Goal: Task Accomplishment & Management: Use online tool/utility

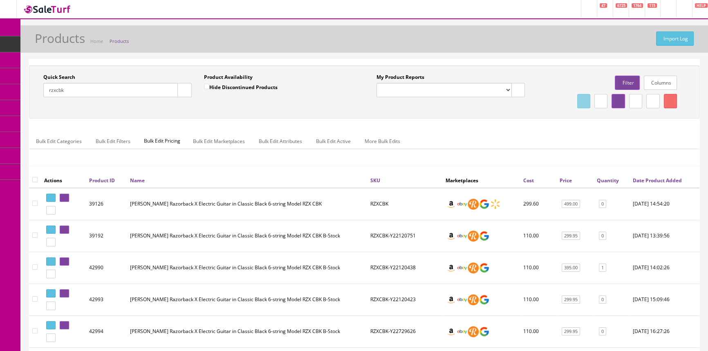
click at [52, 75] on link "POS Console" at bounding box center [63, 76] width 86 height 16
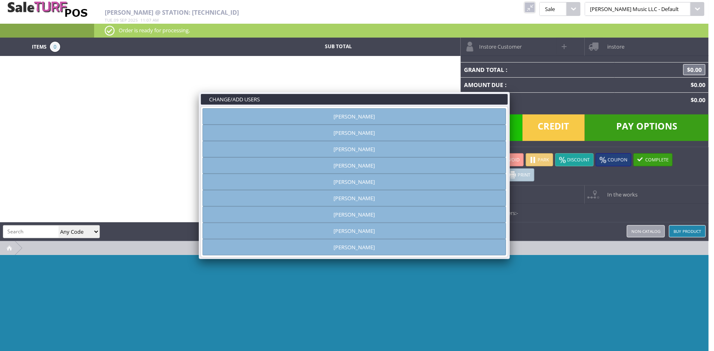
type input "[PERSON_NAME]"
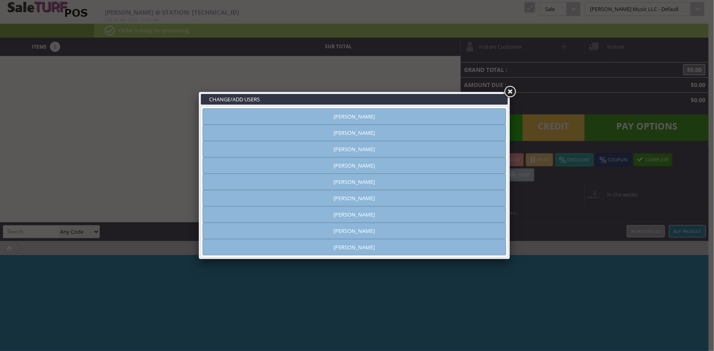
click at [367, 228] on link "Vincent VanBebber" at bounding box center [353, 231] width 303 height 16
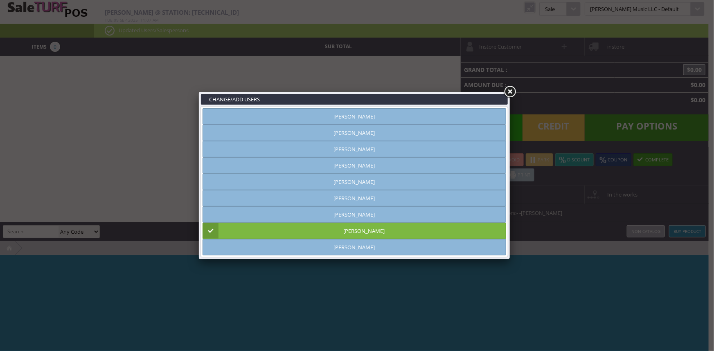
click at [512, 92] on link at bounding box center [509, 92] width 15 height 15
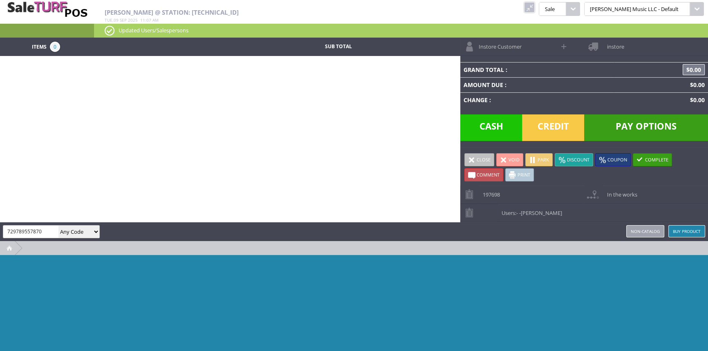
type input "729789557870"
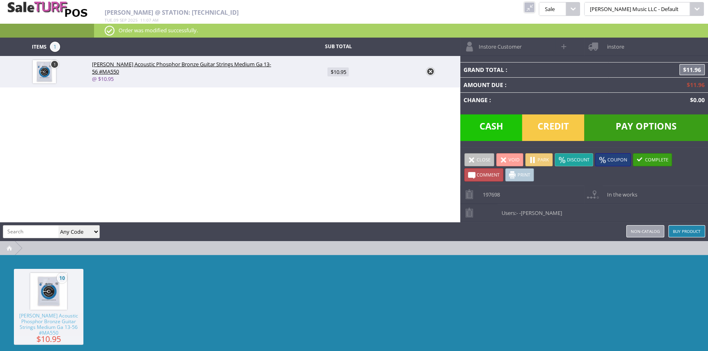
click at [563, 133] on span "Credit" at bounding box center [553, 127] width 62 height 27
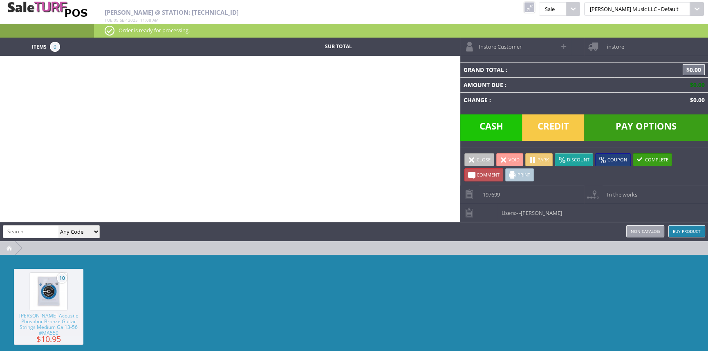
click at [535, 4] on link at bounding box center [529, 7] width 11 height 11
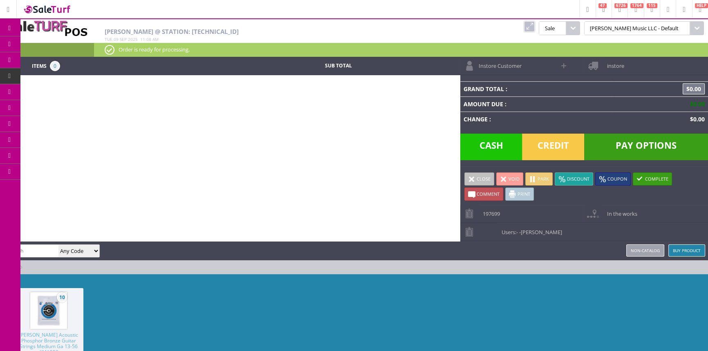
click at [62, 44] on span "Products" at bounding box center [60, 43] width 22 height 7
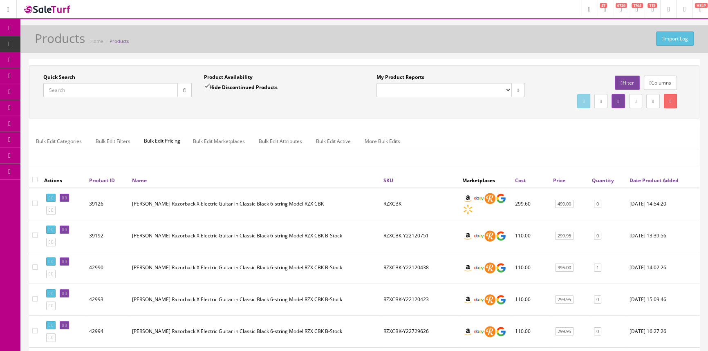
click at [108, 90] on input "Quick Search" at bounding box center [110, 90] width 135 height 14
type input "22040118"
click at [204, 85] on input "Hide Discontinued Products" at bounding box center [206, 86] width 5 height 5
checkbox input "false"
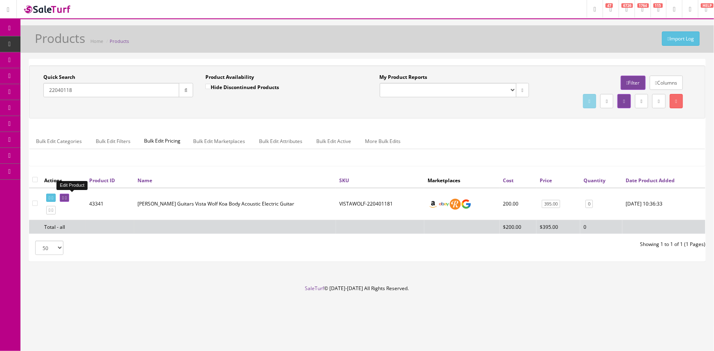
click at [64, 199] on icon at bounding box center [63, 198] width 2 height 4
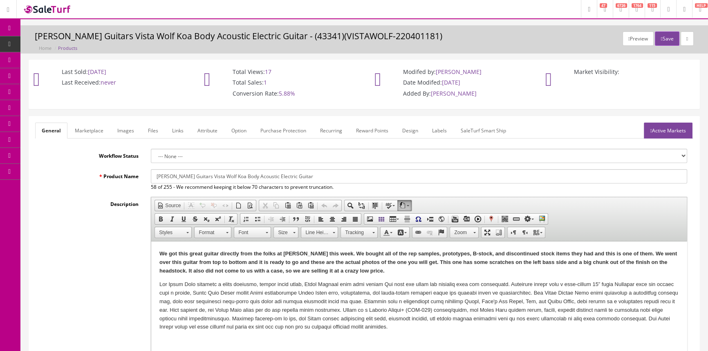
click at [121, 126] on link "Images" at bounding box center [126, 131] width 30 height 16
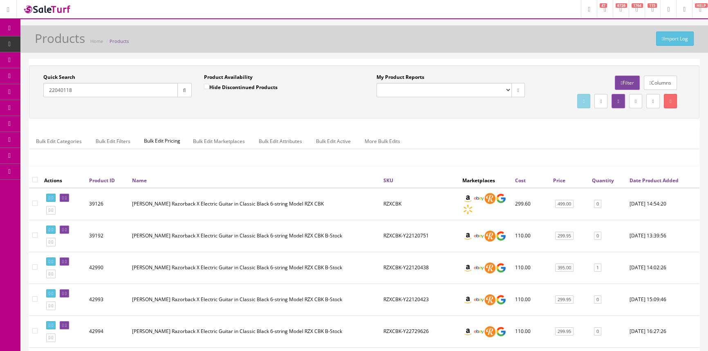
drag, startPoint x: 79, startPoint y: 92, endPoint x: 28, endPoint y: 98, distance: 51.4
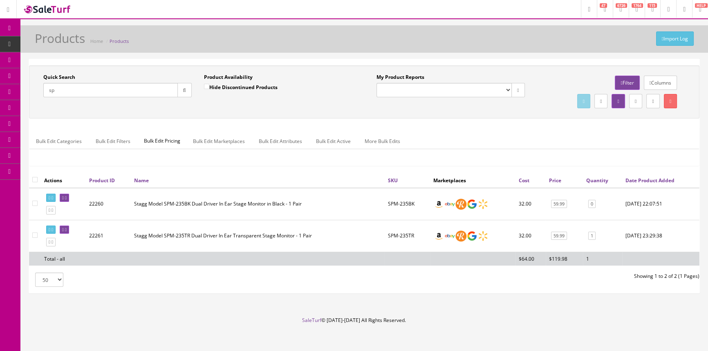
type input "s"
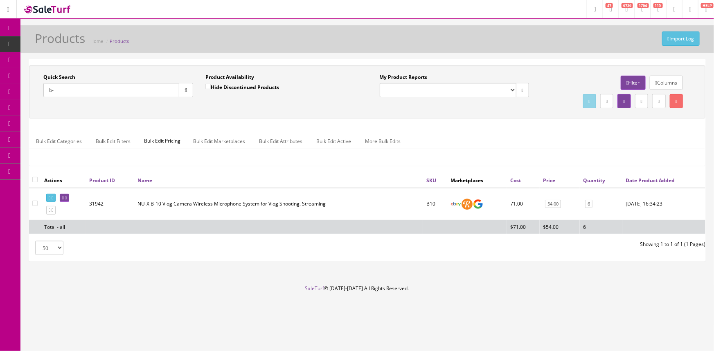
type input "b"
type input "2"
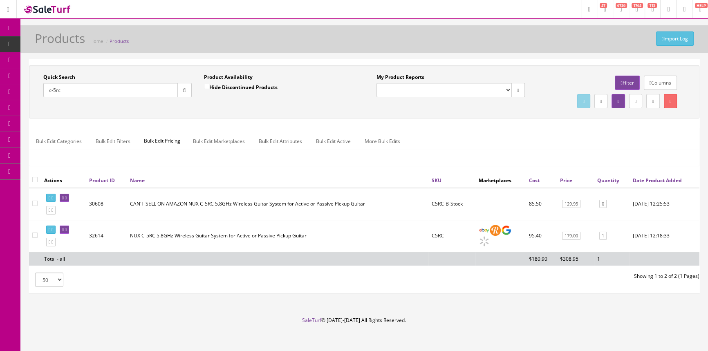
drag, startPoint x: 70, startPoint y: 94, endPoint x: 41, endPoint y: 96, distance: 29.5
click at [37, 96] on div "Quick Search c-5rc Date From" at bounding box center [117, 89] width 161 height 30
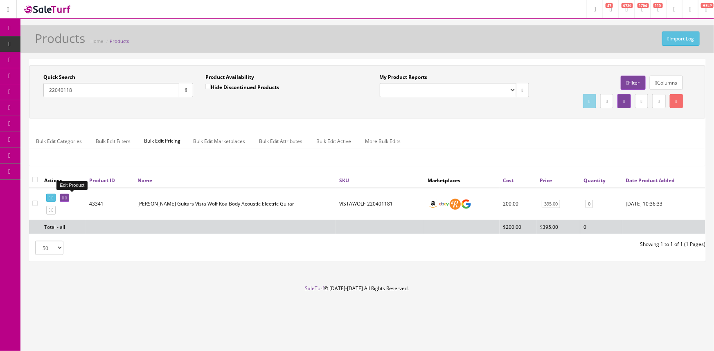
type input "22040118"
click at [64, 196] on icon at bounding box center [63, 198] width 2 height 4
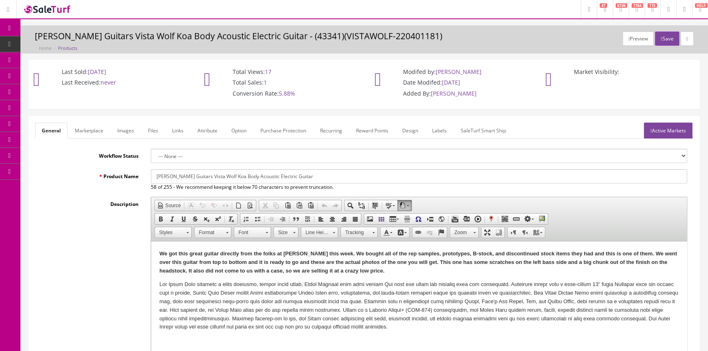
click at [58, 43] on span "Products" at bounding box center [63, 43] width 20 height 7
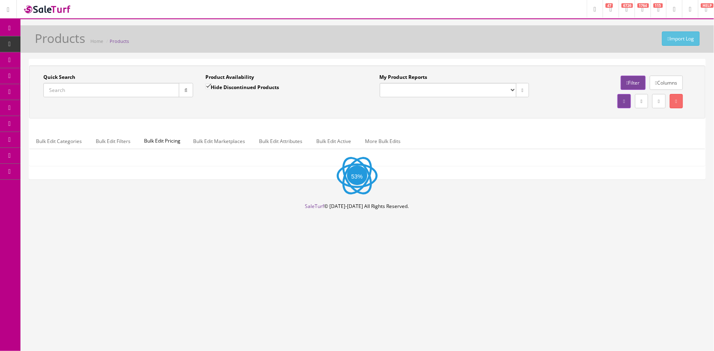
click at [82, 94] on input "Quick Search" at bounding box center [111, 90] width 136 height 14
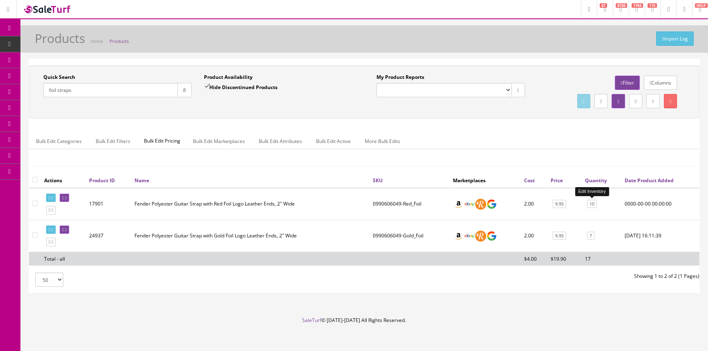
type input "foil straps"
click at [592, 204] on link "10" at bounding box center [592, 204] width 10 height 9
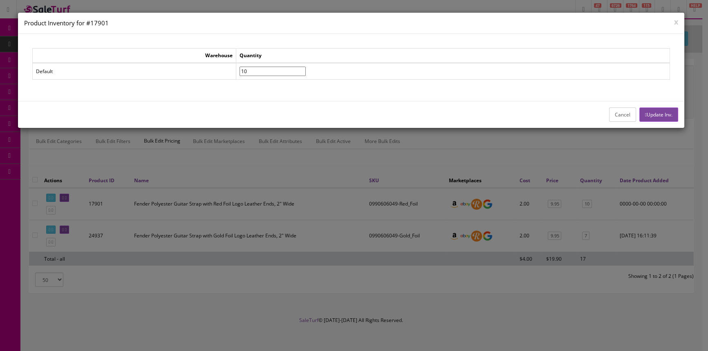
drag, startPoint x: 276, startPoint y: 72, endPoint x: 241, endPoint y: 79, distance: 35.8
click at [241, 79] on table "Warehouse Quantity Default 10" at bounding box center [351, 63] width 638 height 31
type input"] "6"
click at [666, 117] on button "Update Inv." at bounding box center [659, 115] width 39 height 14
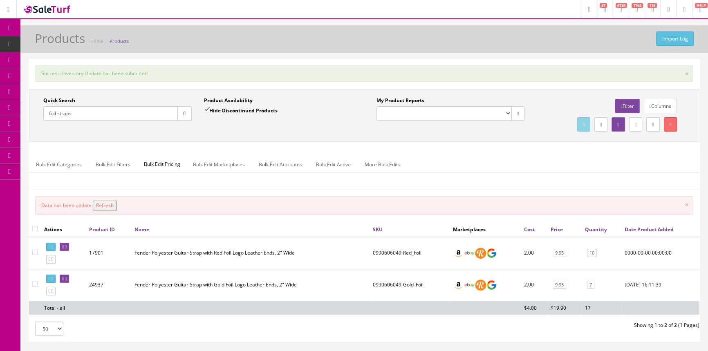
click at [107, 206] on button "Refresh" at bounding box center [105, 206] width 24 height 10
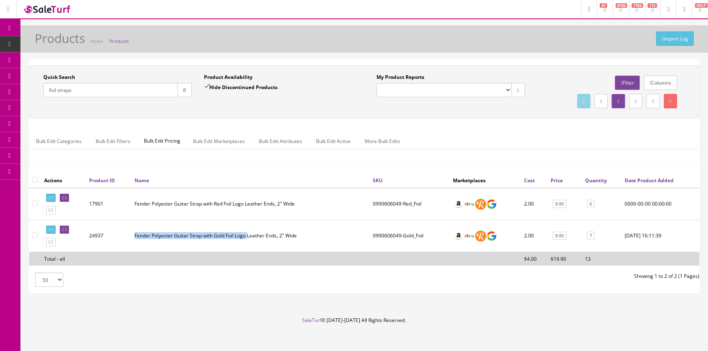
drag, startPoint x: 135, startPoint y: 235, endPoint x: 247, endPoint y: 239, distance: 112.5
click at [247, 239] on td "Fender Polyester Guitar Strap with Gold Foil Logo Leather Ends, 2" Wide" at bounding box center [250, 236] width 238 height 32
drag, startPoint x: 241, startPoint y: 235, endPoint x: 98, endPoint y: 91, distance: 203.6
click at [98, 91] on input "foil straps" at bounding box center [110, 90] width 135 height 14
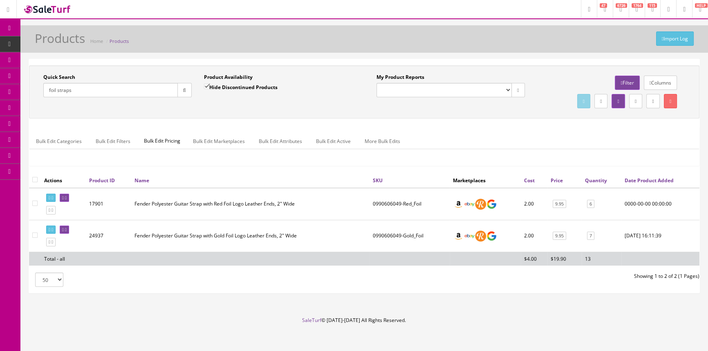
click at [98, 91] on input "foil straps" at bounding box center [110, 90] width 135 height 14
type input "f"
paste input "RZXCBK-Y22120420"
drag, startPoint x: 135, startPoint y: 234, endPoint x: 248, endPoint y: 238, distance: 112.9
click at [248, 238] on td "Fender Polyester Guitar Strap with Gold Foil Logo Leather Ends, 2" Wide" at bounding box center [250, 236] width 238 height 32
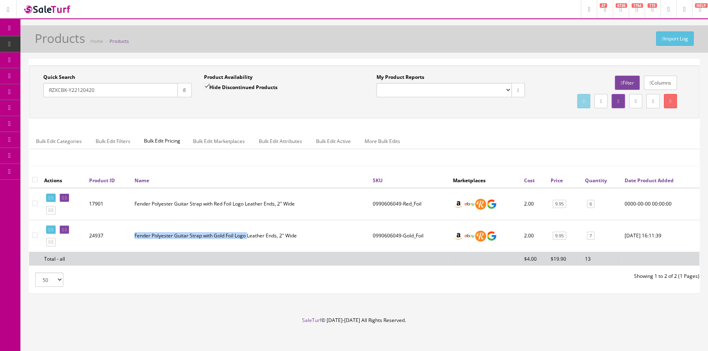
copy td "Fender Polyester Guitar Strap with Gold Foil Logo"
click at [103, 88] on input "RZXCBK-Y22120420" at bounding box center [110, 90] width 135 height 14
type input "R"
paste input "Fender Polyester Guitar Strap with Gold Foil Logo"
click at [139, 90] on input "Fender Polyester Guitar Strap with Gold Foil Logo" at bounding box center [110, 90] width 135 height 14
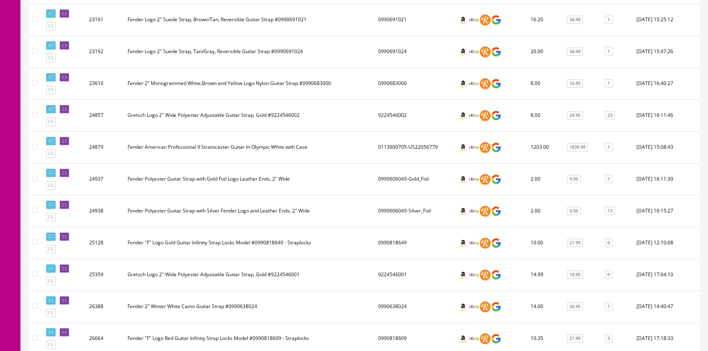
scroll to position [822, 0]
type input "Fender Polyester Guitar Strap with white Foil Logo"
click at [608, 207] on link "13" at bounding box center [610, 211] width 10 height 9
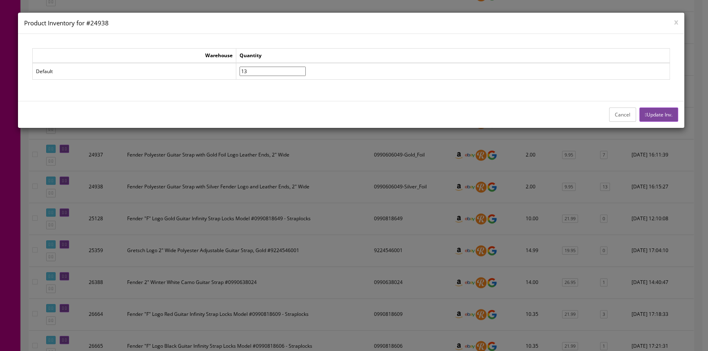
scroll to position [859, 0]
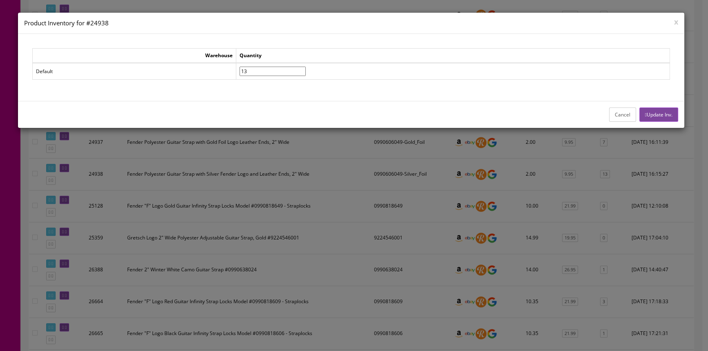
drag, startPoint x: 276, startPoint y: 69, endPoint x: 245, endPoint y: 72, distance: 32.0
click at [245, 72] on tr "Default 13" at bounding box center [350, 71] width 637 height 17
type input"] "2"
click at [659, 112] on button "Update Inv." at bounding box center [659, 115] width 39 height 14
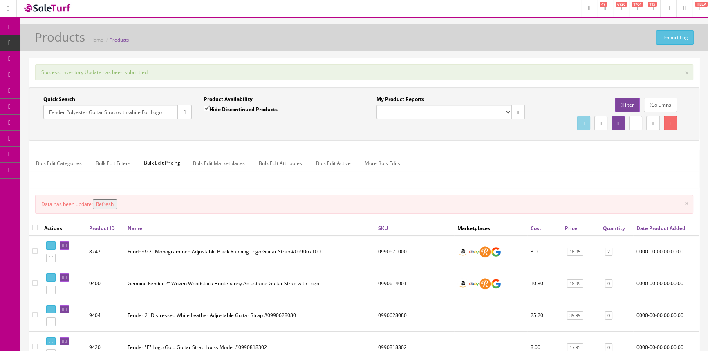
scroll to position [0, 0]
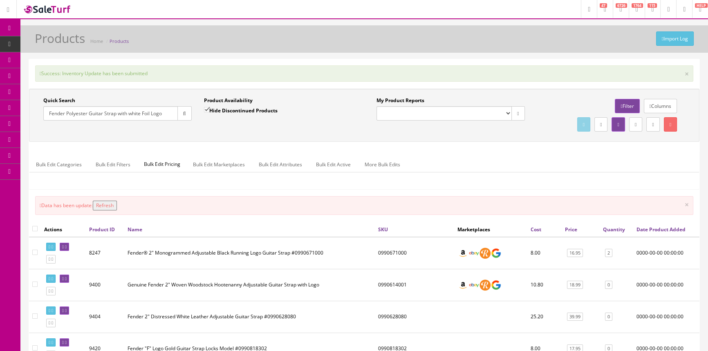
click at [114, 202] on button "Refresh" at bounding box center [105, 206] width 24 height 10
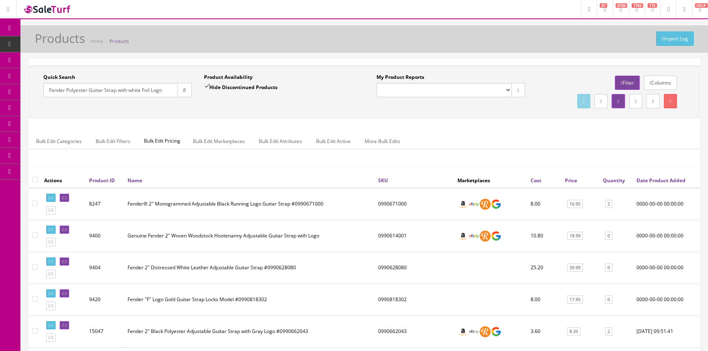
drag, startPoint x: 141, startPoint y: 89, endPoint x: 36, endPoint y: 88, distance: 105.1
click at [36, 88] on div "Quick Search Fender Polyester Guitar Strap with white Foil Logo Date From Produ…" at bounding box center [197, 89] width 333 height 30
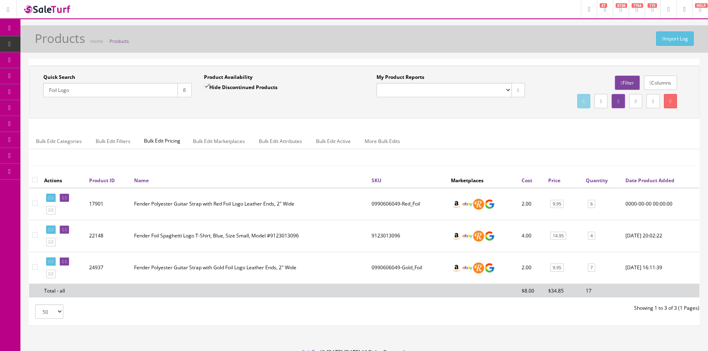
click at [371, 203] on td "0990606049-Red_Foil" at bounding box center [407, 204] width 79 height 32
drag, startPoint x: 372, startPoint y: 203, endPoint x: 400, endPoint y: 201, distance: 28.3
click at [400, 201] on td "0990606049-Red_Foil" at bounding box center [407, 204] width 79 height 32
copy td "0990606049"
click at [101, 91] on input "Foil Logo" at bounding box center [110, 90] width 135 height 14
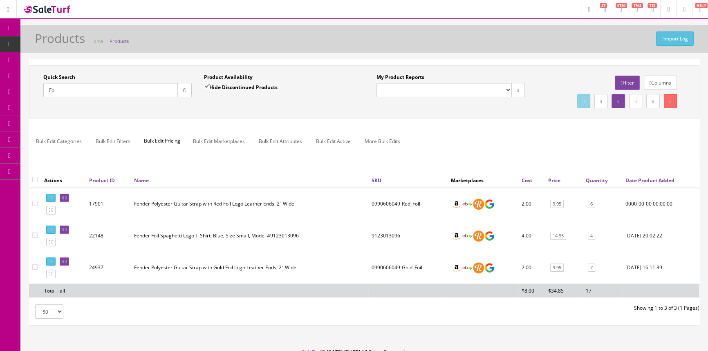
type input "F"
paste input "0990606049"
type input "0990606049"
click at [183, 88] on icon "button" at bounding box center [184, 90] width 3 height 5
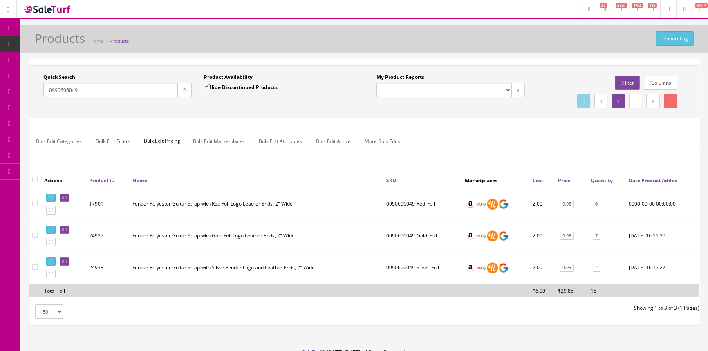
click at [56, 73] on span "POS Console" at bounding box center [63, 75] width 29 height 7
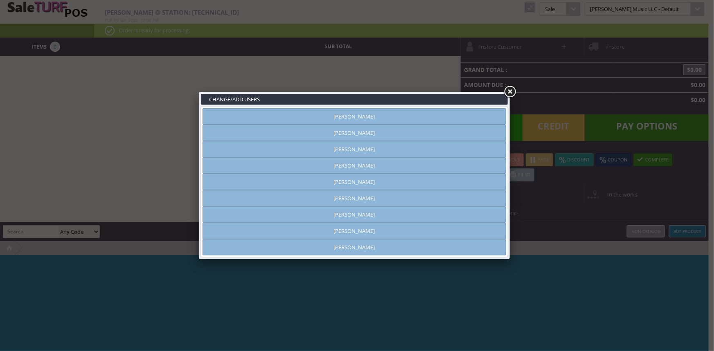
type input "[PERSON_NAME]"
click at [215, 115] on link "[PERSON_NAME]" at bounding box center [353, 116] width 303 height 16
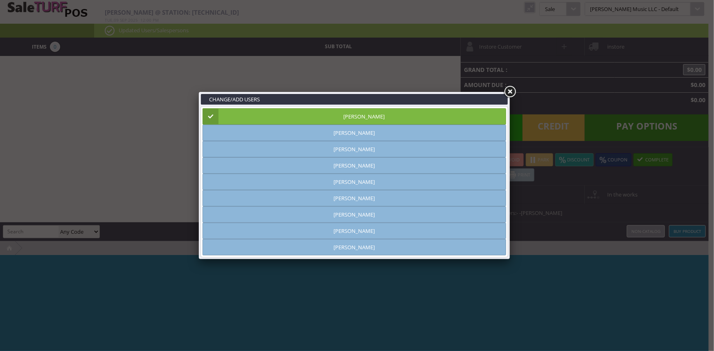
click at [510, 89] on link at bounding box center [509, 92] width 15 height 15
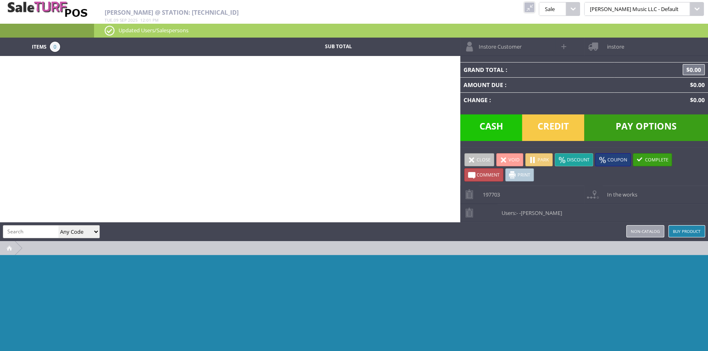
paste input "AIRBOARD32CARBON"
type input "AIRBOARD32CARBON"
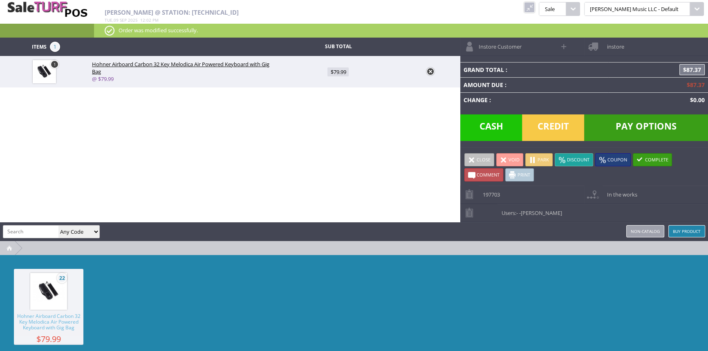
click at [560, 125] on span "Credit" at bounding box center [553, 127] width 62 height 27
